Goal: Navigation & Orientation: Find specific page/section

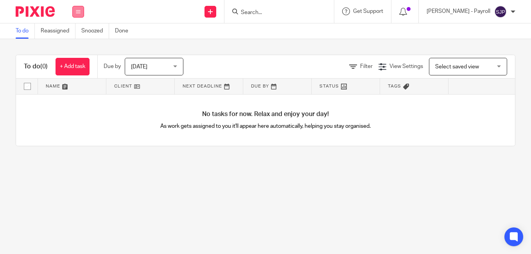
click at [81, 11] on button at bounding box center [78, 12] width 12 height 12
click at [72, 72] on link "Team" at bounding box center [74, 70] width 13 height 5
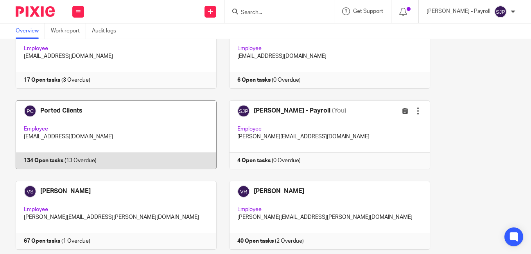
scroll to position [776, 0]
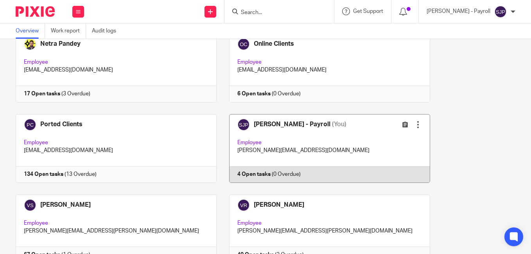
click at [328, 176] on link at bounding box center [324, 148] width 214 height 69
